Goal: Check status: Check status

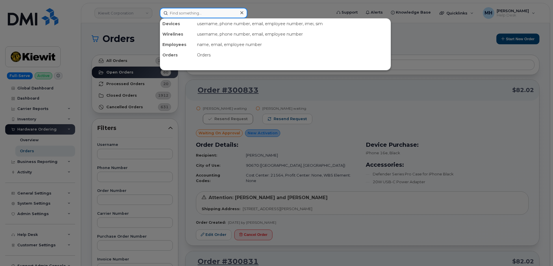
click at [196, 15] on input at bounding box center [204, 13] width 88 height 10
paste input "3306129623"
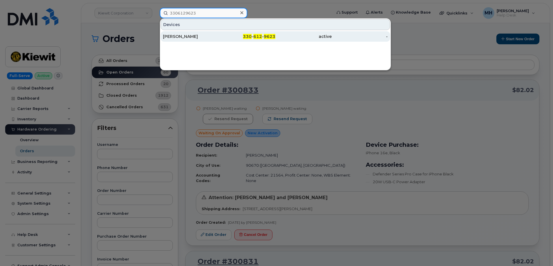
type input "3306129623"
click at [205, 33] on div "[PERSON_NAME]" at bounding box center [191, 36] width 56 height 10
